Goal: Register for event/course

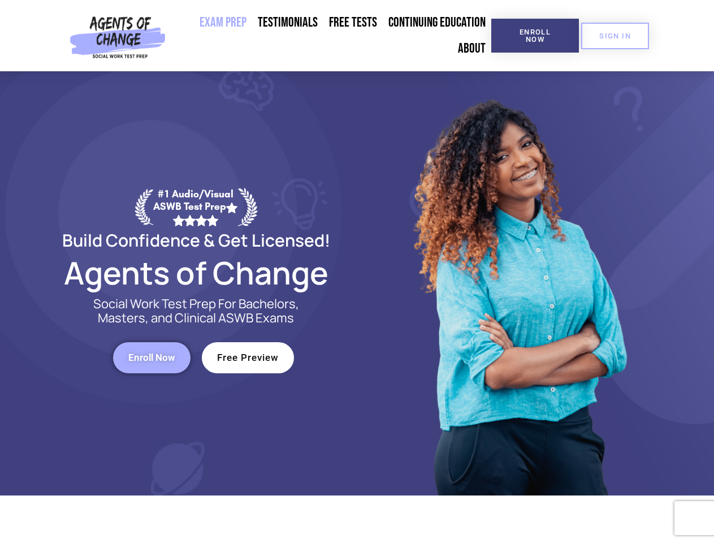
click at [358, 272] on div at bounding box center [519, 283] width 322 height 424
click at [535, 36] on span "Enroll Now" at bounding box center [535, 35] width 51 height 15
click at [615, 36] on span "SIGN IN" at bounding box center [616, 35] width 32 height 7
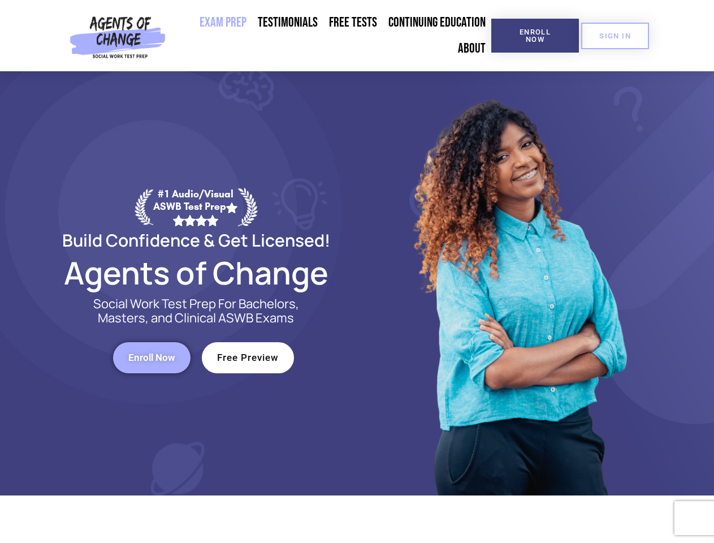
click at [152, 358] on span "Enroll Now" at bounding box center [151, 358] width 47 height 10
click at [248, 358] on span "Free Preview" at bounding box center [248, 358] width 62 height 10
